Goal: Task Accomplishment & Management: Manage account settings

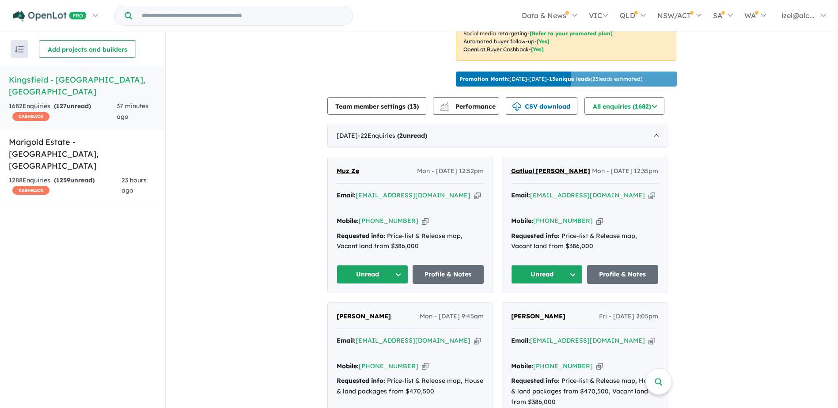
scroll to position [361, 0]
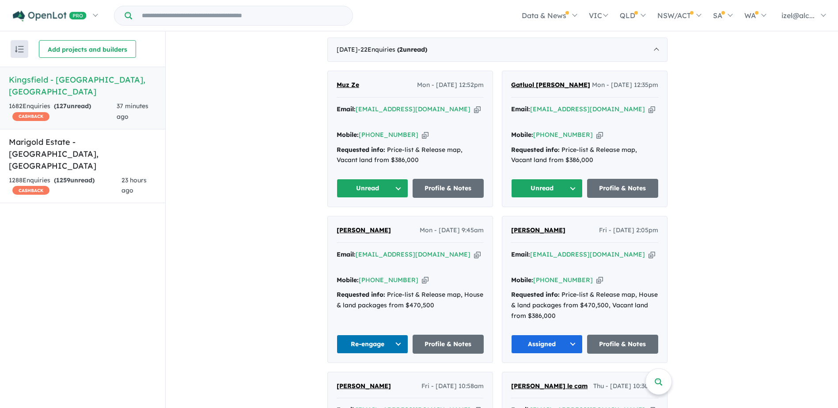
click at [649, 112] on icon "button" at bounding box center [652, 109] width 7 height 9
click at [596, 130] on icon "button" at bounding box center [599, 134] width 7 height 9
drag, startPoint x: 570, startPoint y: 88, endPoint x: 509, endPoint y: 84, distance: 61.6
click at [509, 84] on div "Gatluol [PERSON_NAME] Mon - [DATE] 12:35pm Email: [EMAIL_ADDRESS][DOMAIN_NAME] …" at bounding box center [584, 139] width 165 height 136
copy span "Gatluol [PERSON_NAME]"
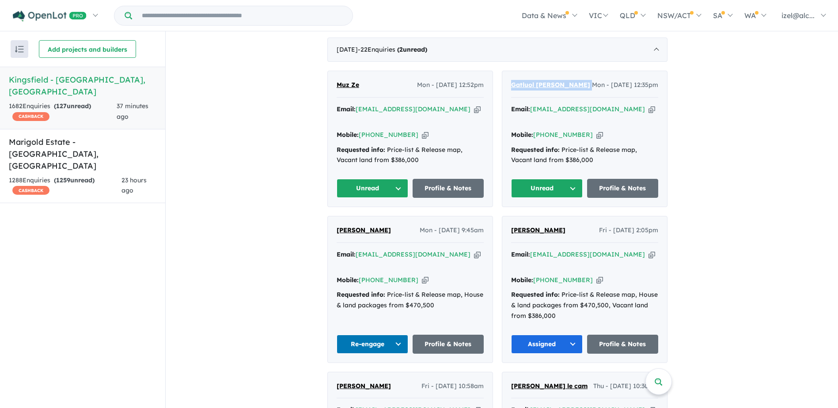
click at [474, 109] on icon "button" at bounding box center [477, 109] width 7 height 9
copy span "Gatluol [PERSON_NAME]"
click at [422, 133] on icon "button" at bounding box center [425, 134] width 7 height 9
copy span "Gatluol [PERSON_NAME]"
drag, startPoint x: 375, startPoint y: 84, endPoint x: 328, endPoint y: 80, distance: 47.0
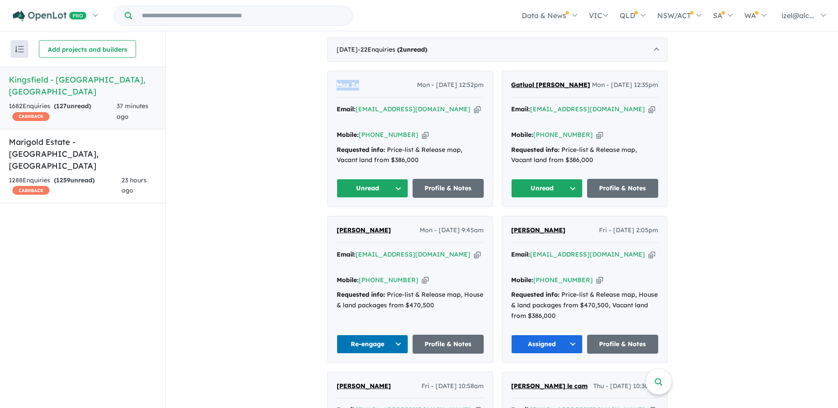
copy span "Muz Ze"
click at [370, 98] on div "Muz Ze Mon - [DATE] 12:52pm Email: [EMAIL_ADDRESS][DOMAIN_NAME] Copied! Mobile:…" at bounding box center [410, 139] width 165 height 136
click at [371, 84] on div "Muz Ze Mon - [DATE] 12:52pm" at bounding box center [410, 89] width 147 height 18
drag, startPoint x: 337, startPoint y: 81, endPoint x: 329, endPoint y: 81, distance: 8.4
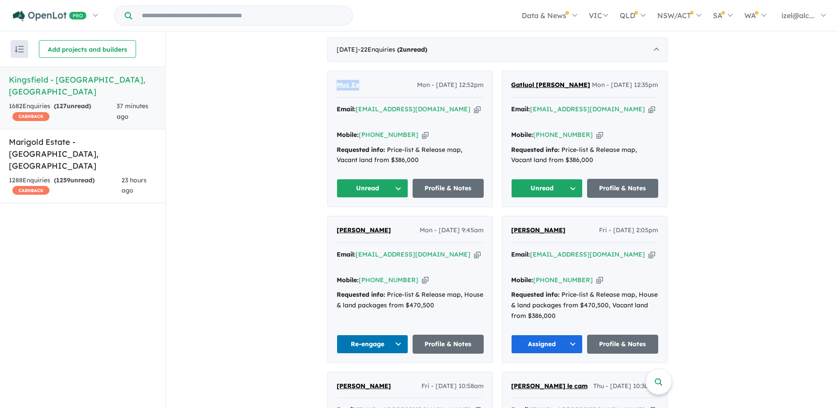
click at [329, 81] on div "Muz Ze Mon - [DATE] 12:52pm Email: [EMAIL_ADDRESS][DOMAIN_NAME] Copied! Mobile:…" at bounding box center [410, 139] width 166 height 137
copy span "Muz Ze"
